Goal: Information Seeking & Learning: Learn about a topic

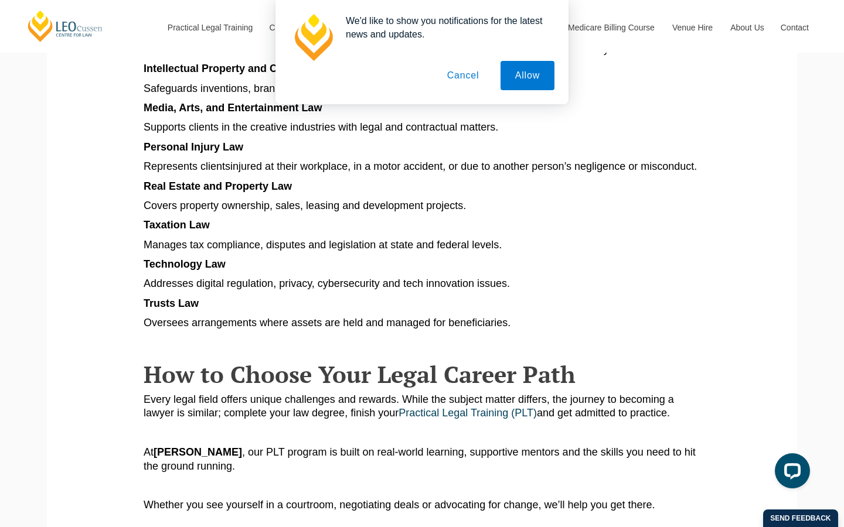
click at [480, 77] on button "Cancel" at bounding box center [463, 75] width 62 height 29
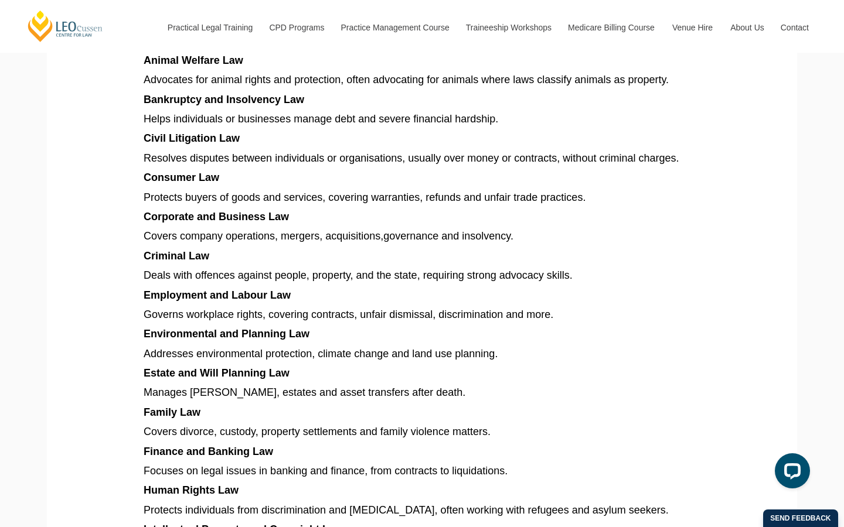
scroll to position [696, 0]
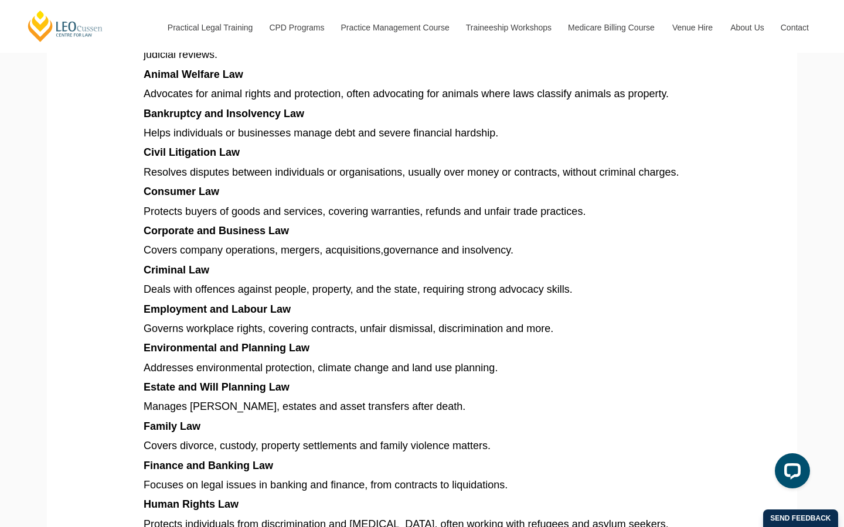
click at [499, 303] on article "Explore different types of law in Australia, from criminal and family to corpor…" at bounding box center [422, 322] width 557 height 1511
